Goal: Use online tool/utility

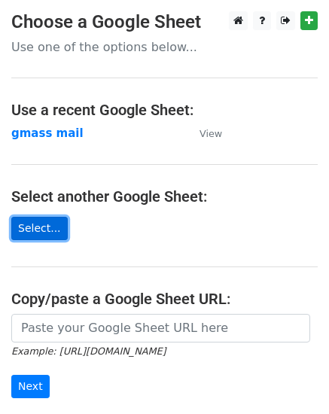
click at [27, 224] on link "Select..." at bounding box center [39, 228] width 56 height 23
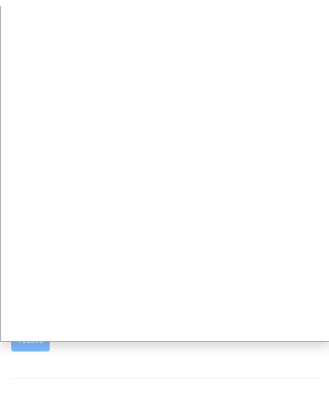
scroll to position [78, 0]
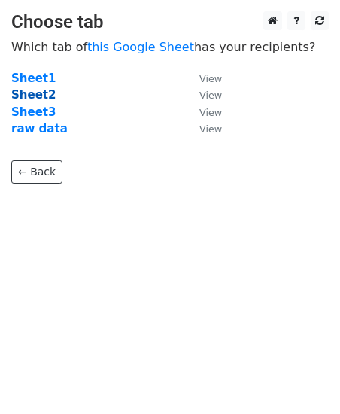
click at [27, 97] on strong "Sheet2" at bounding box center [33, 95] width 44 height 14
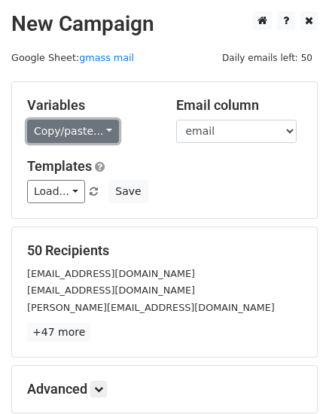
click at [99, 134] on link "Copy/paste..." at bounding box center [73, 131] width 92 height 23
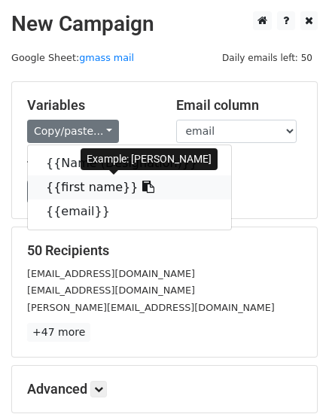
click at [93, 187] on link "{{first name}}" at bounding box center [129, 187] width 203 height 24
